Goal: Information Seeking & Learning: Find specific fact

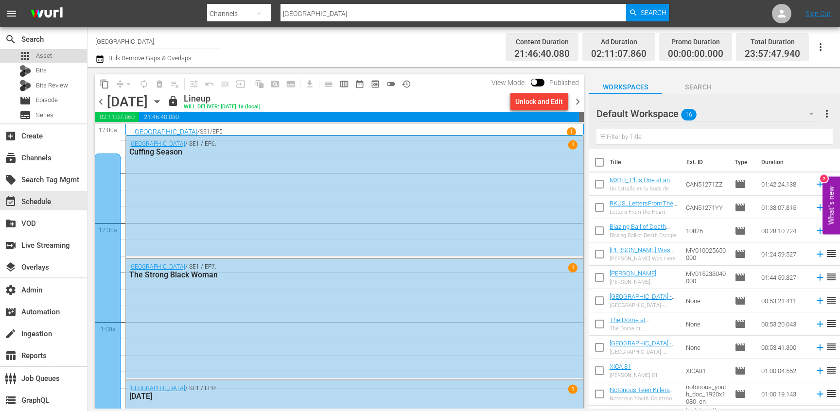
click at [42, 50] on div "apps Asset" at bounding box center [35, 56] width 33 height 14
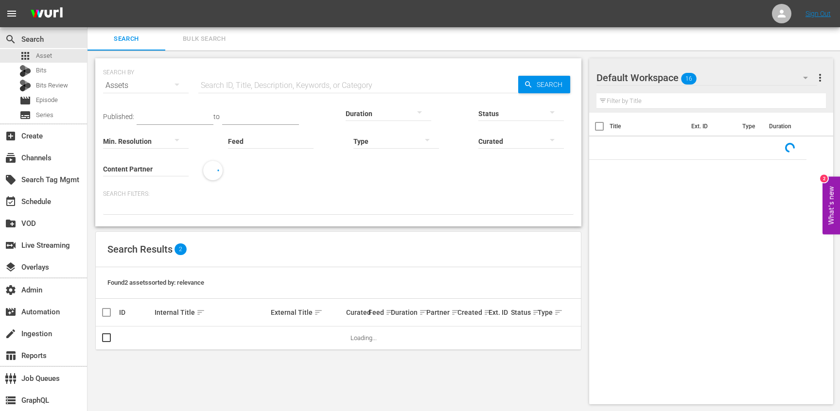
click at [237, 83] on input "text" at bounding box center [358, 85] width 320 height 23
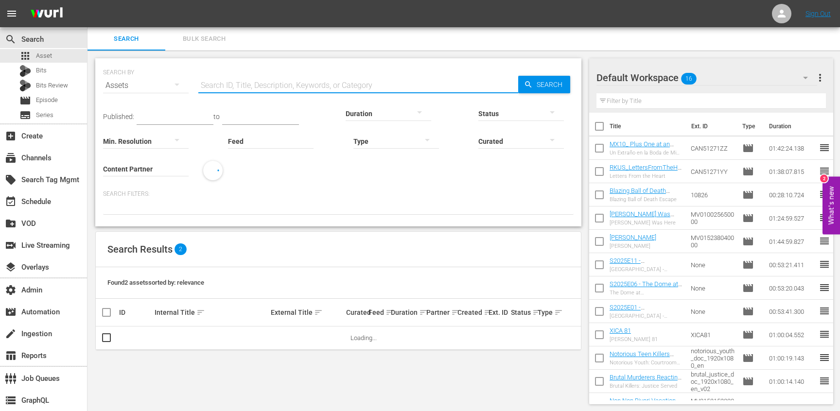
paste input "2 cougar cubs found a home in [GEOGRAPHIC_DATA]. Now, they each need a name"
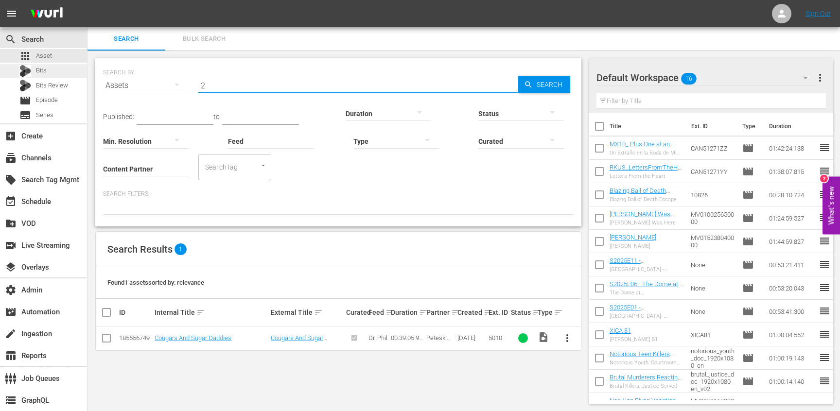
type input "2"
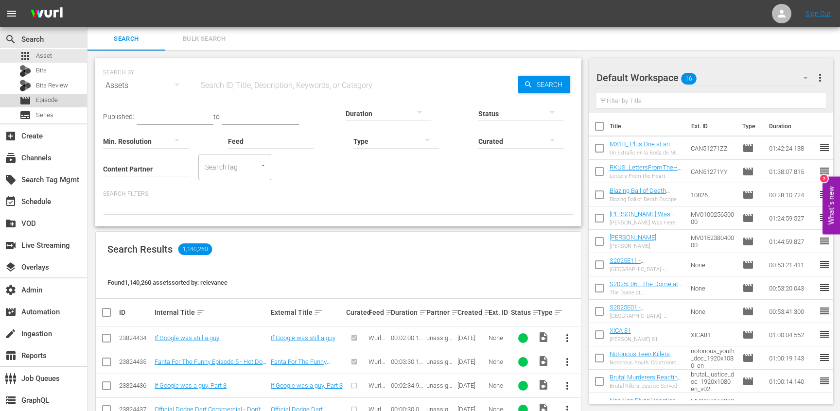
click at [57, 98] on span "Episode" at bounding box center [47, 100] width 22 height 10
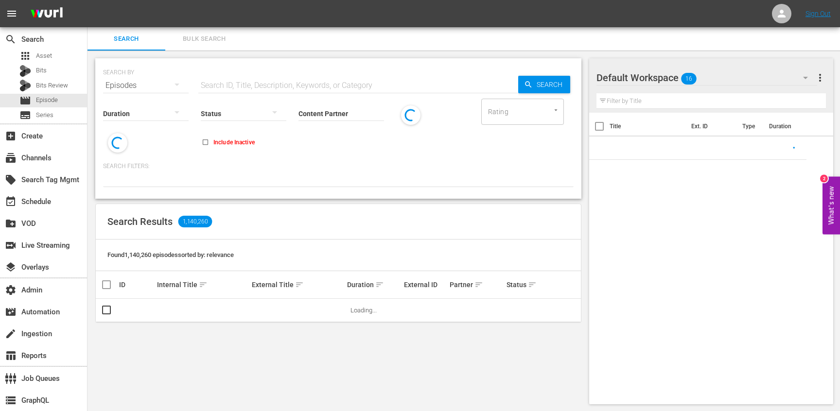
click at [248, 86] on input "text" at bounding box center [358, 85] width 320 height 23
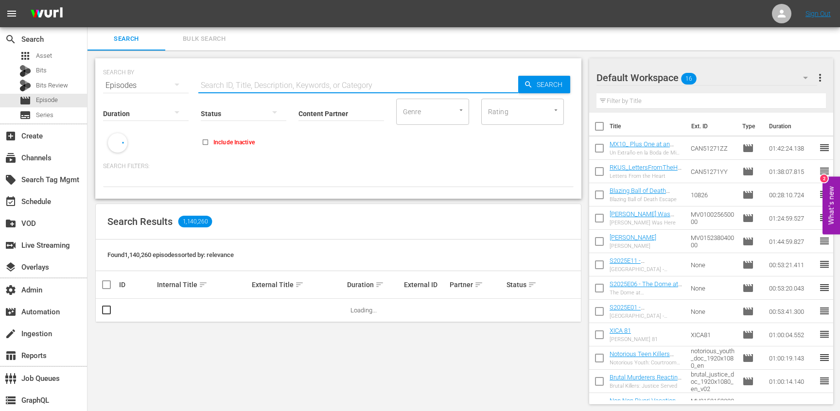
paste input "2 cougar cubs found a home in [GEOGRAPHIC_DATA]. Now, they each need a name"
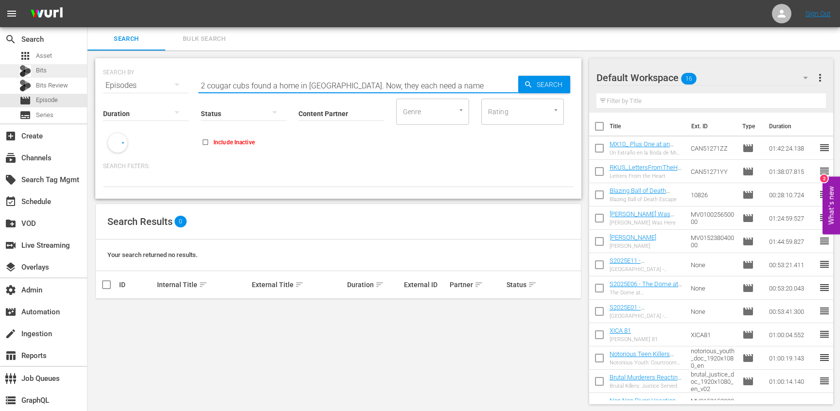
type input "2 cougar cubs found a home in [GEOGRAPHIC_DATA]. Now, they each need a name"
click at [47, 71] on div "Bits" at bounding box center [43, 71] width 87 height 14
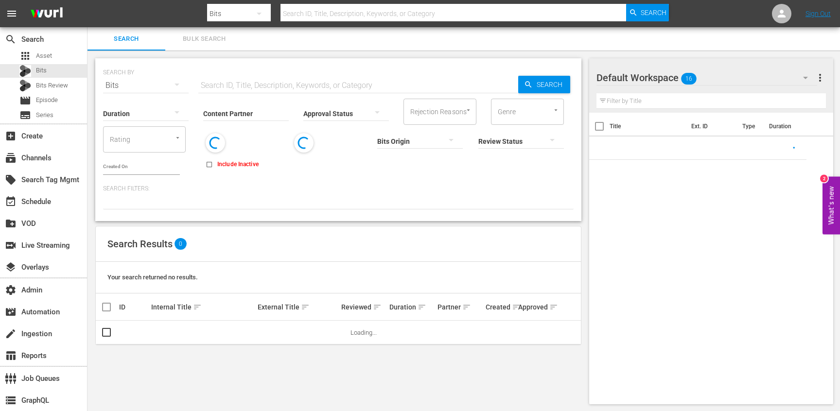
click at [262, 87] on input "text" at bounding box center [358, 85] width 320 height 23
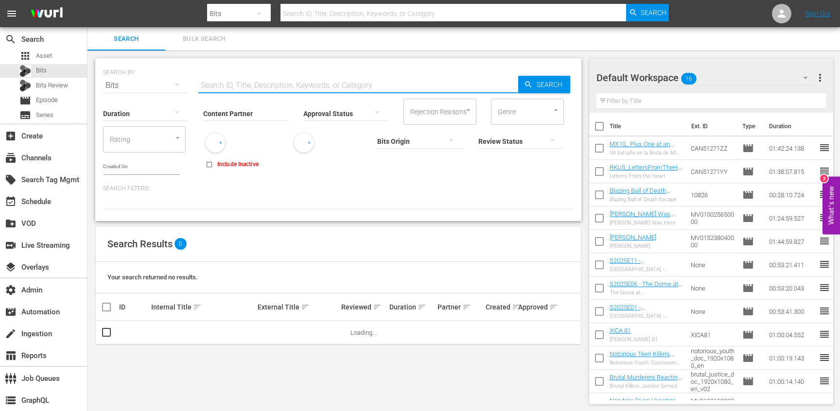
paste input "2 cougar cubs found a home in [GEOGRAPHIC_DATA]. Now, they each need a name"
type input "2 cougar cubs found a home in [GEOGRAPHIC_DATA]. Now, they each need a name"
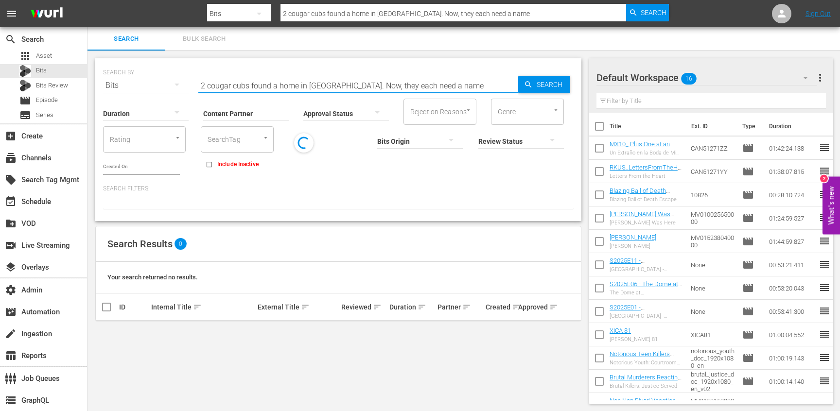
drag, startPoint x: 301, startPoint y: 86, endPoint x: 490, endPoint y: 101, distance: 190.3
click at [490, 101] on div "SEARCH BY Search By Bits Search ID, Title, Description, Keywords, or Category 2…" at bounding box center [338, 139] width 486 height 163
type input "2 cougar cubs found a home"
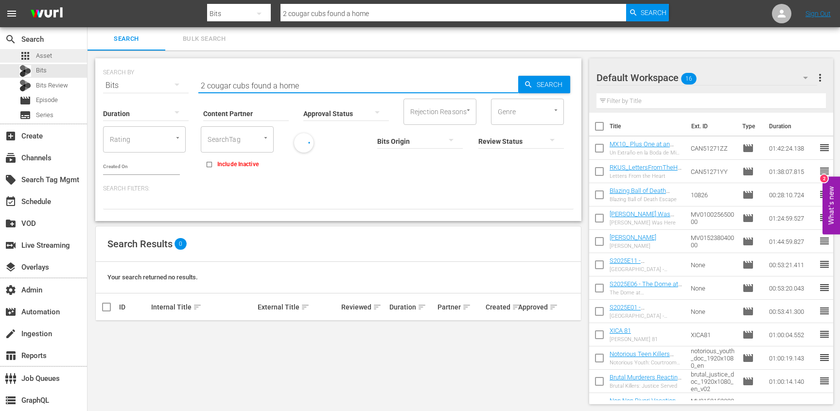
click at [50, 59] on span "Asset" at bounding box center [44, 56] width 16 height 10
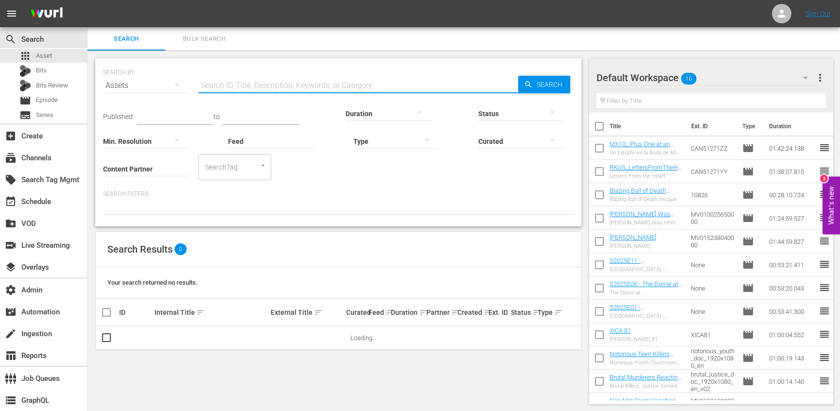
click at [245, 81] on input "text" at bounding box center [358, 85] width 320 height 23
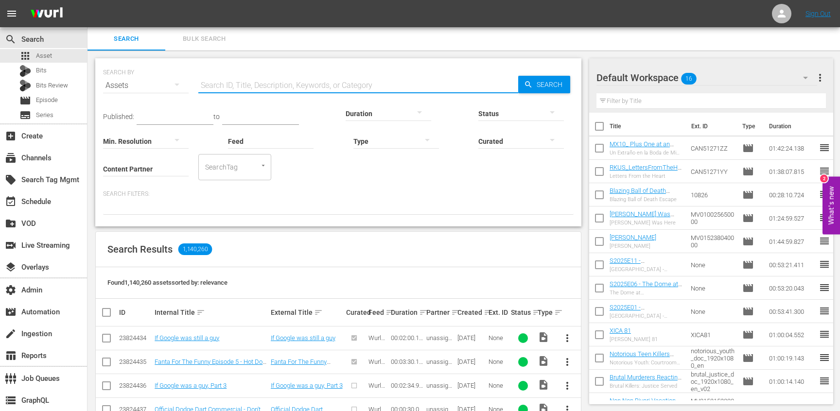
paste input "2 cougar cubs found a home"
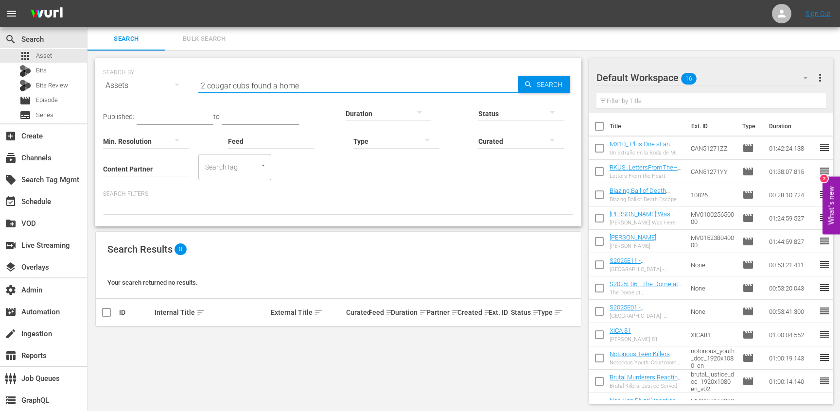
drag, startPoint x: 252, startPoint y: 86, endPoint x: 367, endPoint y: 88, distance: 115.3
click at [367, 95] on div "SEARCH BY Search By Assets Search ID, Title, Description, Keywords, or Category…" at bounding box center [338, 142] width 486 height 168
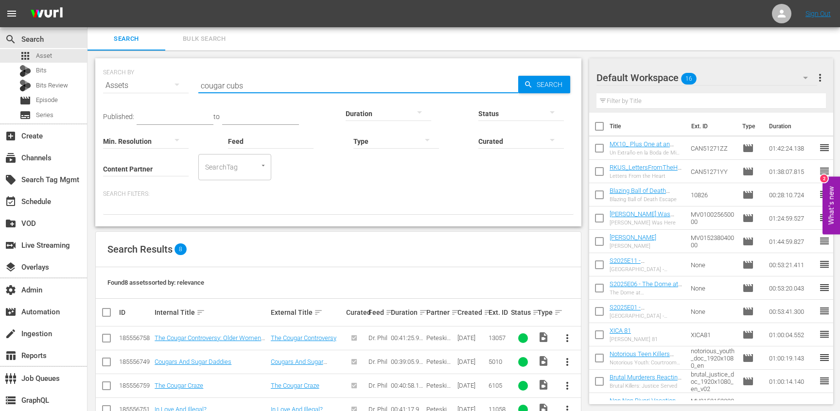
type input "cougar cubs"
click at [160, 173] on input "Content Partner" at bounding box center [146, 169] width 86 height 35
click at [221, 89] on input "cougar cubs" at bounding box center [358, 85] width 320 height 23
click at [149, 160] on input "Content Partner" at bounding box center [146, 169] width 86 height 35
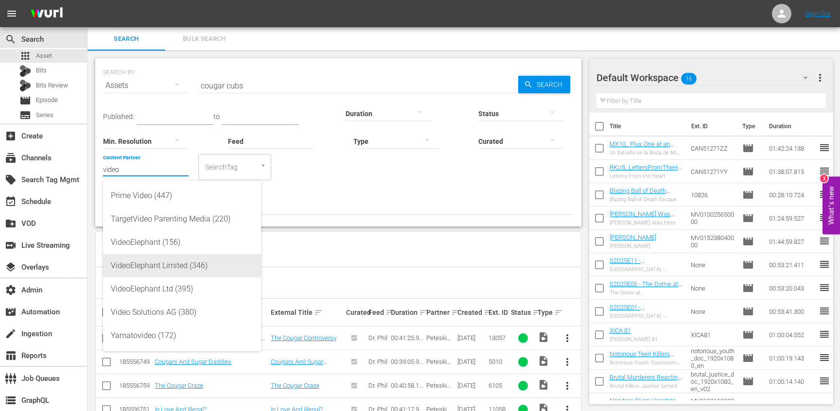
click at [169, 259] on div "VideoElephant Limited (346)" at bounding box center [182, 265] width 143 height 23
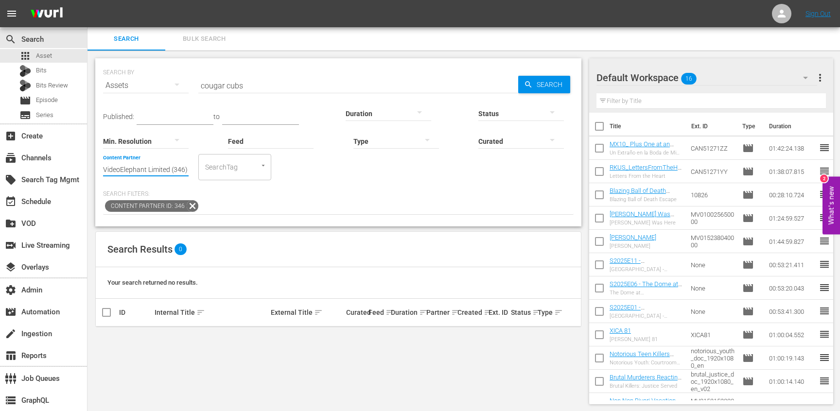
click at [146, 172] on input "VideoElephant Limited (346)" at bounding box center [146, 169] width 86 height 35
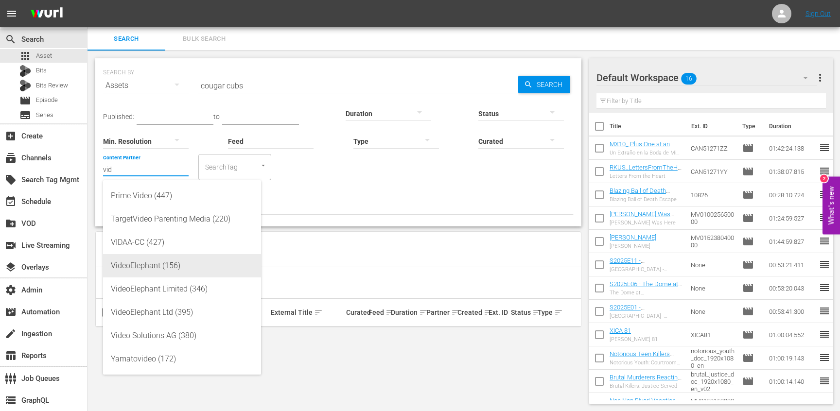
click at [174, 267] on div "VideoElephant (156)" at bounding box center [182, 265] width 143 height 23
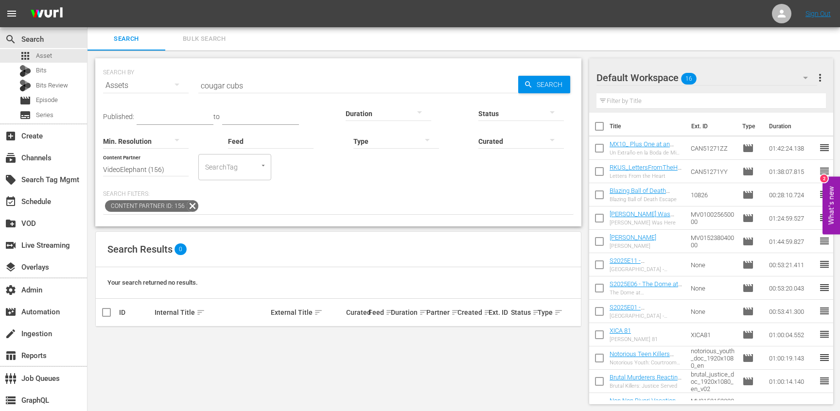
click at [146, 171] on input "VideoElephant (156)" at bounding box center [146, 169] width 86 height 35
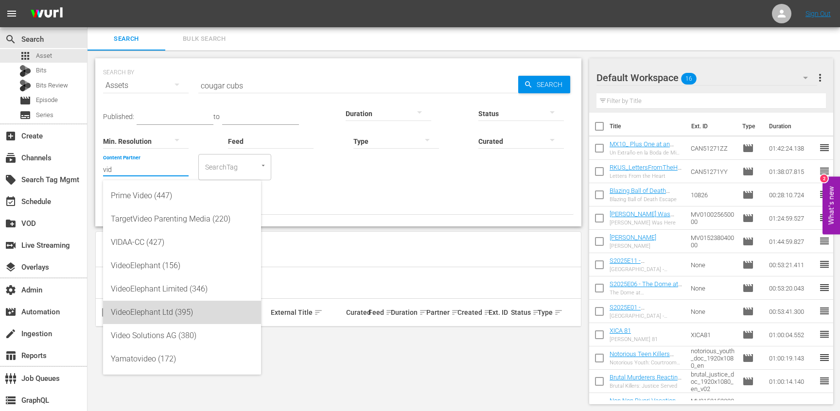
click at [183, 313] on div "VideoElephant Ltd (395)" at bounding box center [182, 312] width 143 height 23
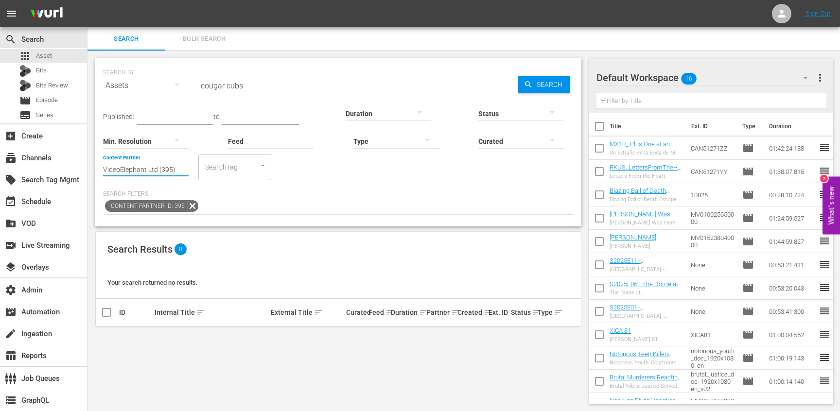
click at [149, 171] on input "VideoElephant Ltd (395)" at bounding box center [146, 169] width 86 height 35
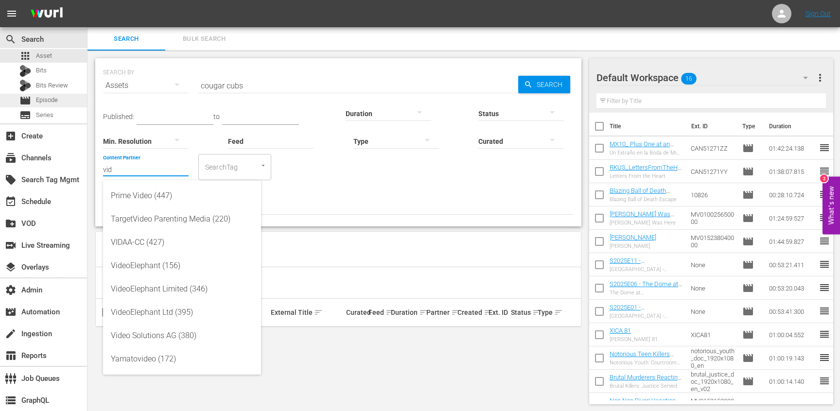
type input "vid"
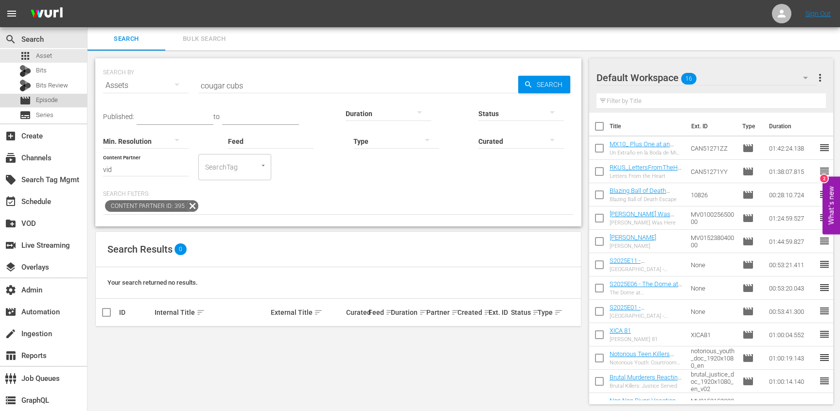
click at [51, 98] on span "Episode" at bounding box center [47, 100] width 22 height 10
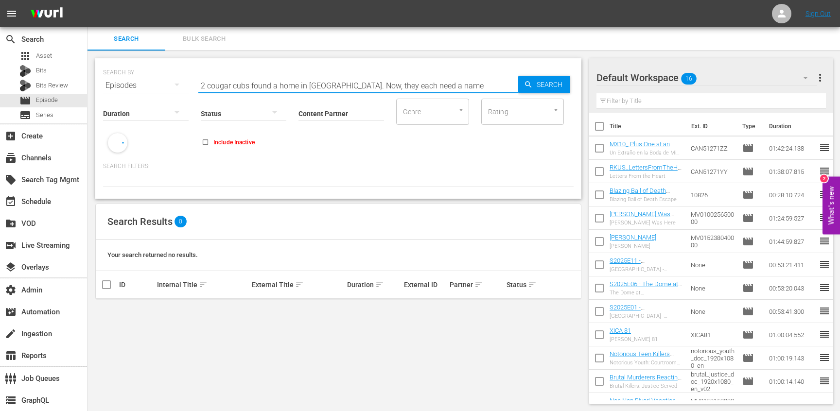
click at [232, 79] on input "2 cougar cubs found a home in [GEOGRAPHIC_DATA]. Now, they each need a name" at bounding box center [358, 85] width 320 height 23
paste input "cougar cubs"
type input "cougar cubs"
click at [318, 120] on input "Content Partner" at bounding box center [342, 114] width 86 height 35
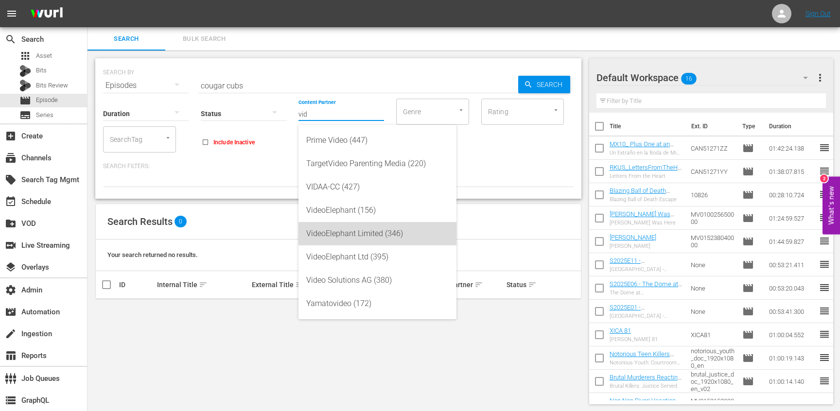
click at [355, 230] on div "VideoElephant Limited (346)" at bounding box center [377, 233] width 143 height 23
type input "VideoElephant Limited (346)"
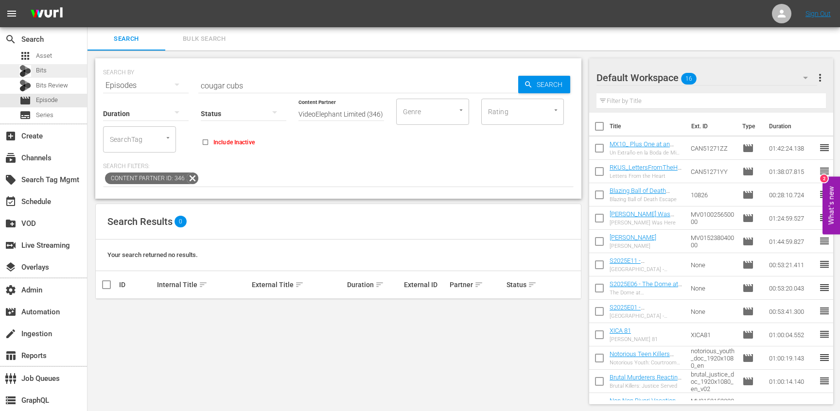
click at [46, 75] on div "Bits" at bounding box center [32, 71] width 27 height 14
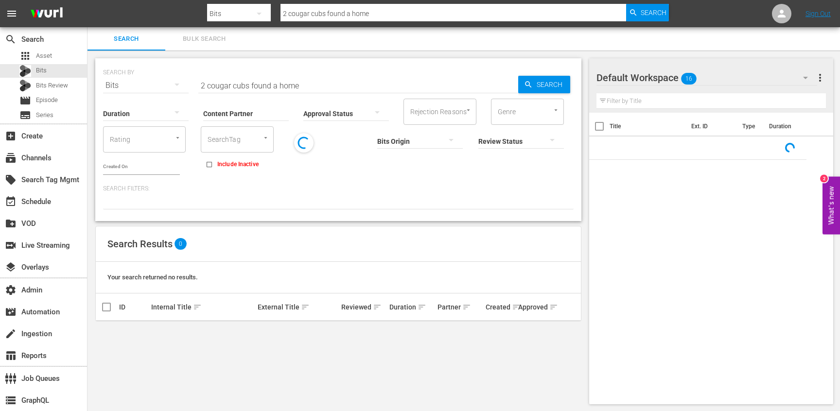
click at [271, 90] on div "Content Partner Enter Search Term" at bounding box center [246, 107] width 86 height 35
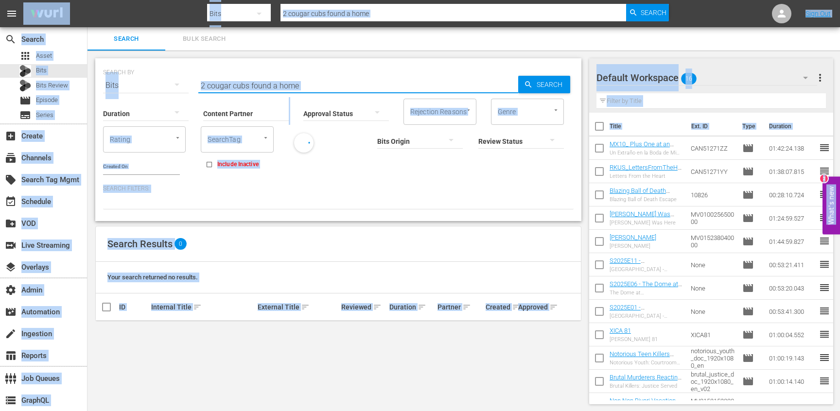
click at [269, 83] on input "2 cougar cubs found a home" at bounding box center [358, 85] width 320 height 23
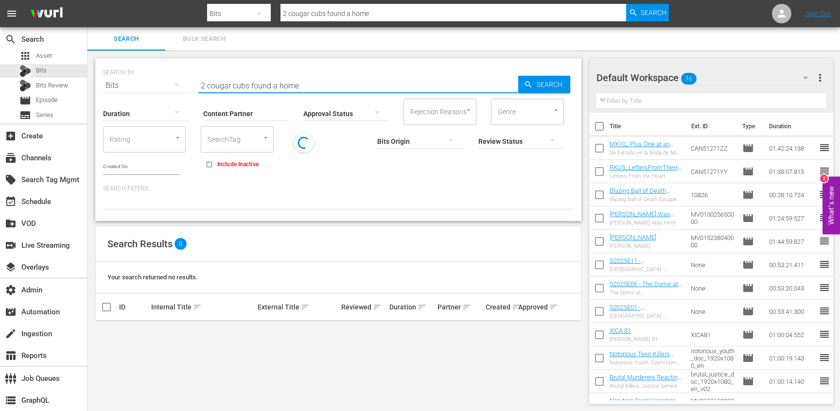
paste input "cougar cubs"
type input "cougar cubs"
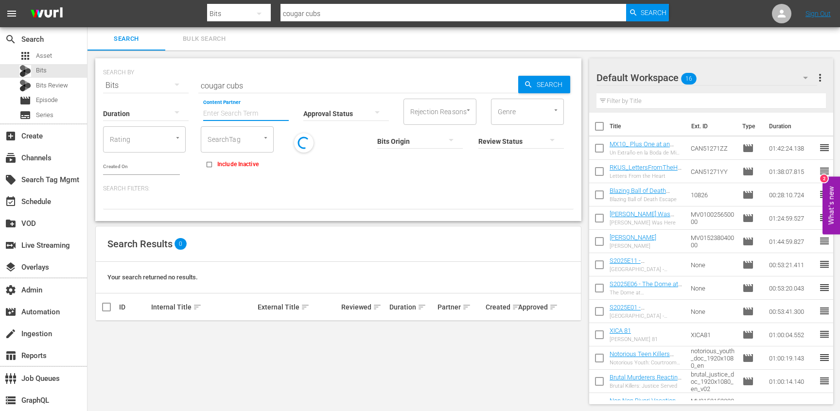
click at [242, 114] on input "Content Partner" at bounding box center [246, 114] width 86 height 35
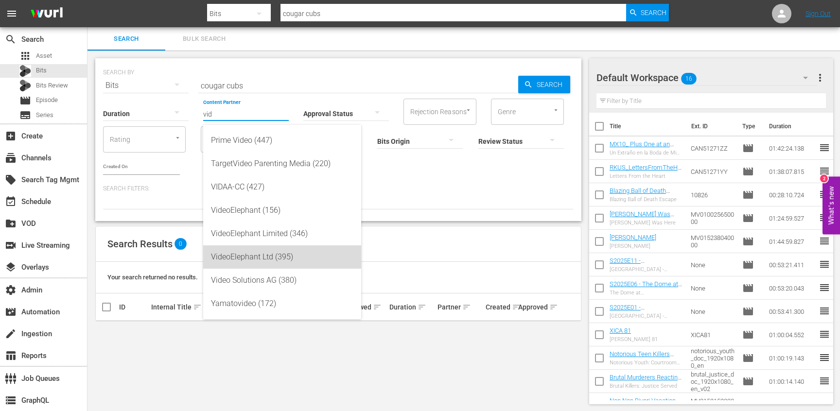
click at [272, 247] on div "VideoElephant Ltd (395)" at bounding box center [282, 257] width 143 height 23
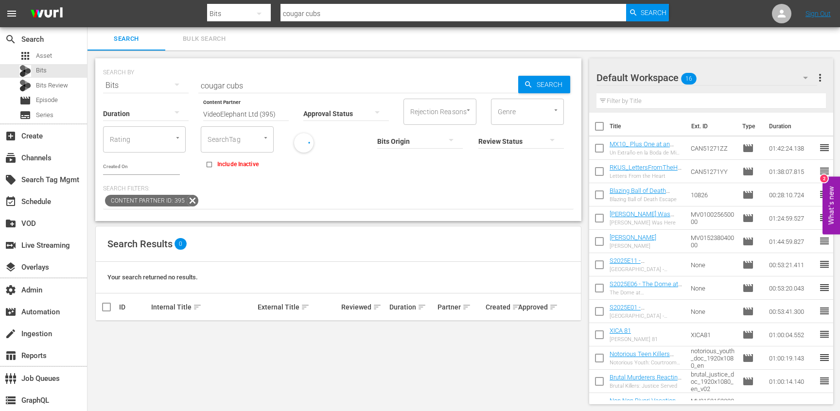
click at [224, 110] on input "VideoElephant Ltd (395)" at bounding box center [246, 114] width 86 height 35
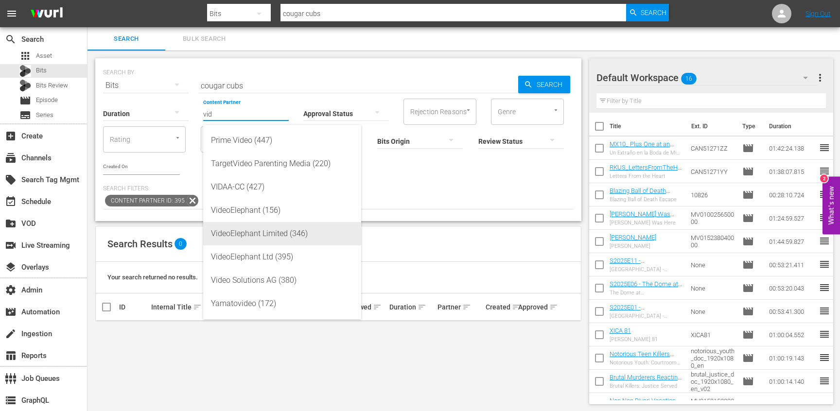
click at [262, 230] on div "VideoElephant Limited (346)" at bounding box center [282, 233] width 143 height 23
type input "VideoElephant Limited (346)"
